Goal: Task Accomplishment & Management: Manage account settings

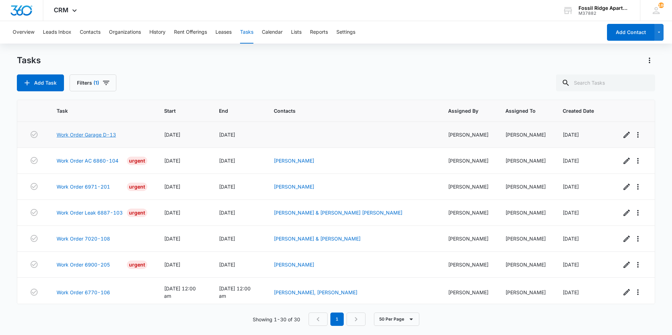
click at [97, 135] on link "Work Order Garage D-13" at bounding box center [86, 134] width 59 height 7
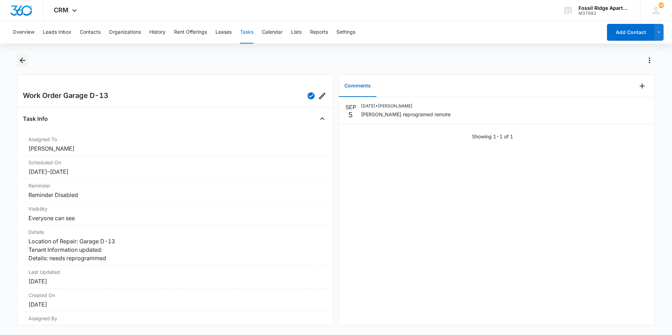
click at [21, 60] on icon "Back" at bounding box center [22, 60] width 8 height 8
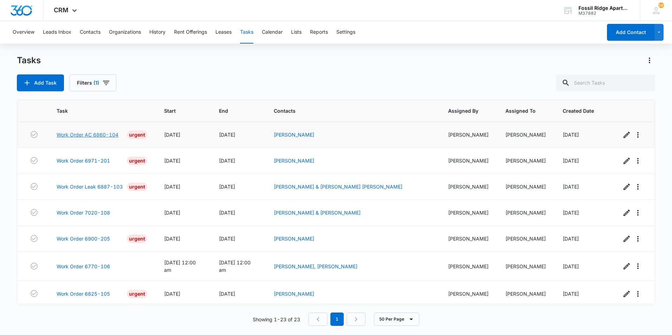
click at [82, 135] on link "Work Order AC 6860-104" at bounding box center [88, 134] width 62 height 7
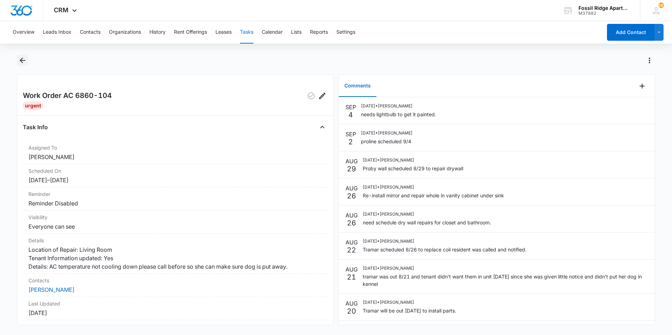
click at [21, 62] on icon "Back" at bounding box center [22, 60] width 8 height 8
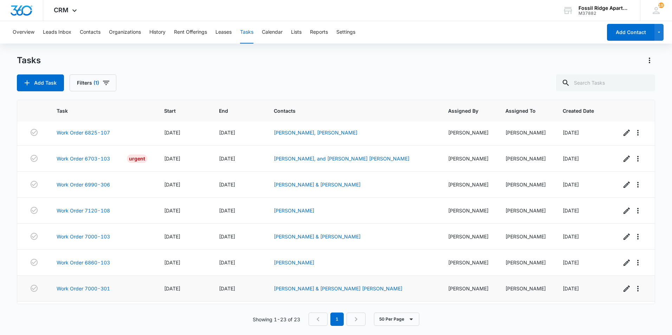
scroll to position [416, 0]
